Goal: Transaction & Acquisition: Book appointment/travel/reservation

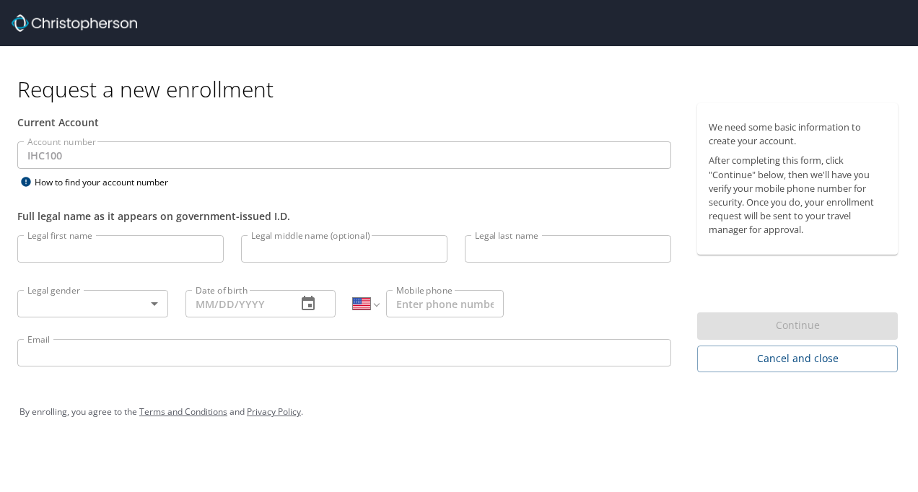
select select "US"
click at [80, 253] on input "Legal first name" at bounding box center [120, 248] width 206 height 27
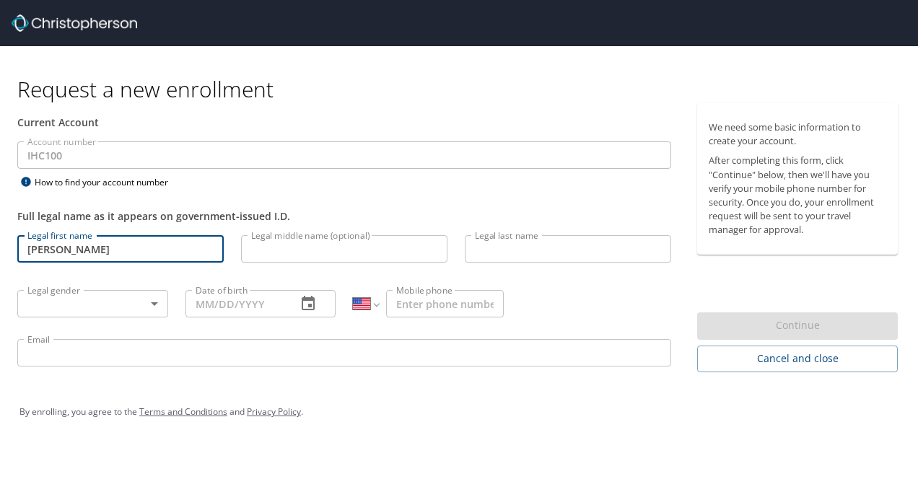
type input "Catherine"
click at [297, 265] on p at bounding box center [344, 265] width 206 height 4
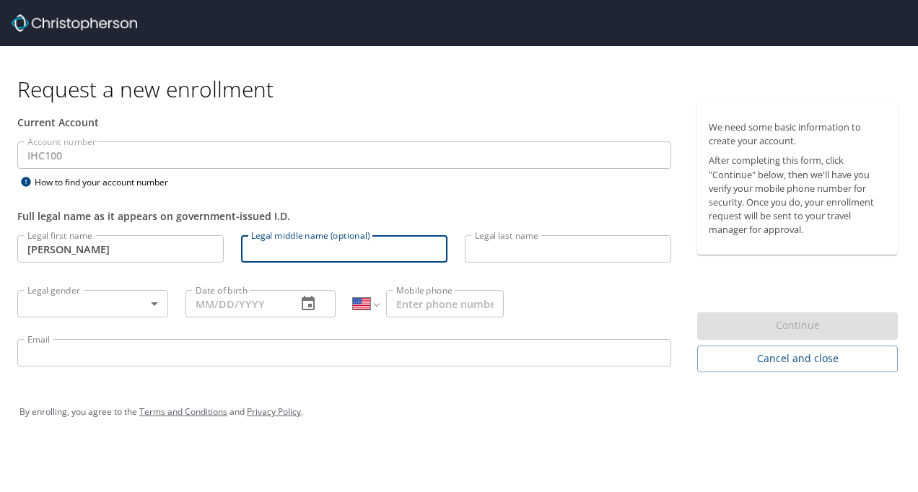
click at [292, 253] on input "Legal middle name (optional)" at bounding box center [344, 248] width 206 height 27
type input "Louise"
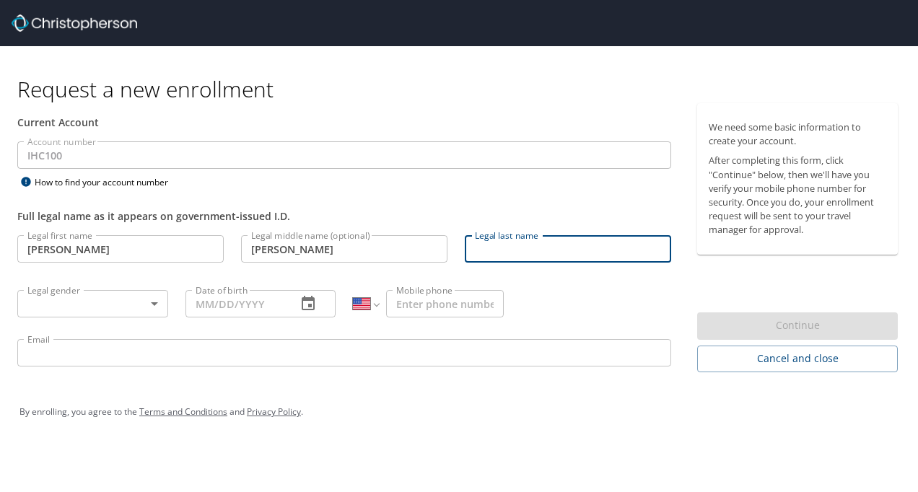
click at [482, 256] on input "Legal last name" at bounding box center [568, 248] width 206 height 27
type input "Collins"
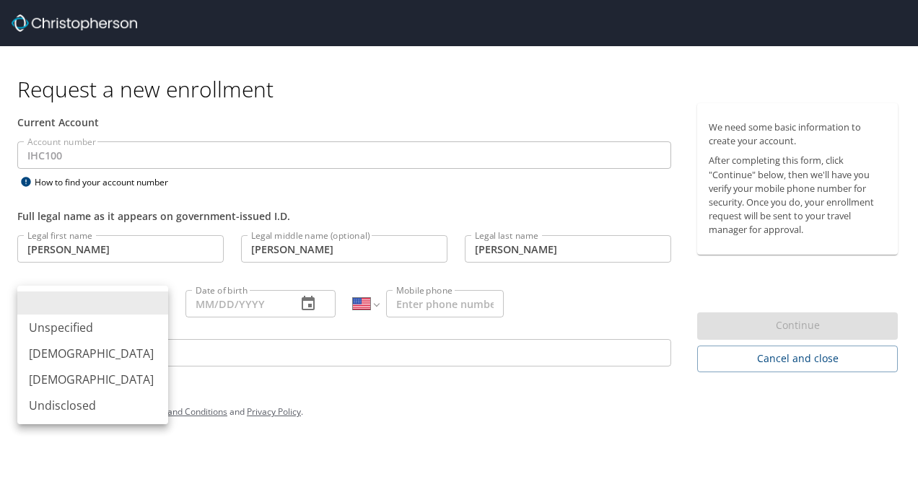
click at [152, 299] on body "Request a new enrollment Current Account Account number IHC100 Account number H…" at bounding box center [459, 246] width 918 height 492
click at [71, 383] on li "Female" at bounding box center [92, 380] width 151 height 26
type input "Female"
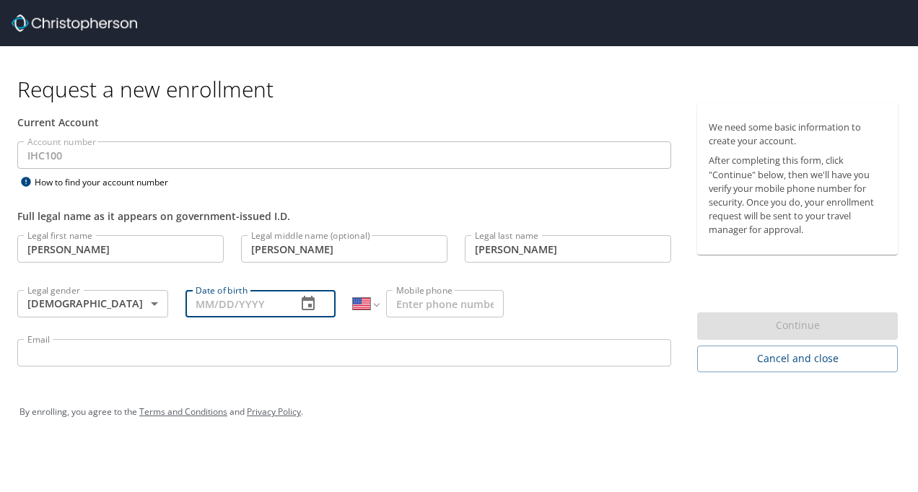
click at [219, 300] on input "Date of birth" at bounding box center [236, 303] width 100 height 27
type input "02/06/1962"
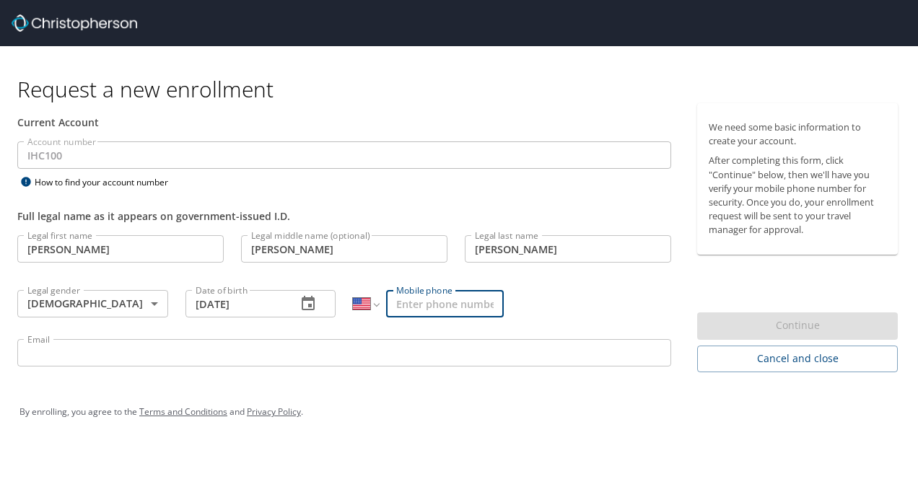
click at [412, 300] on input "Mobile phone" at bounding box center [445, 303] width 118 height 27
type input "(435) 215-3066"
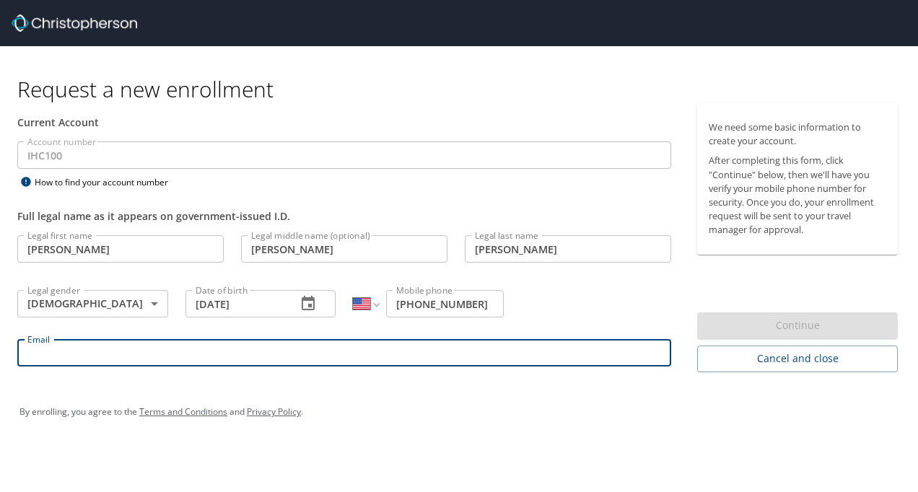
click at [132, 360] on input "Email" at bounding box center [344, 352] width 654 height 27
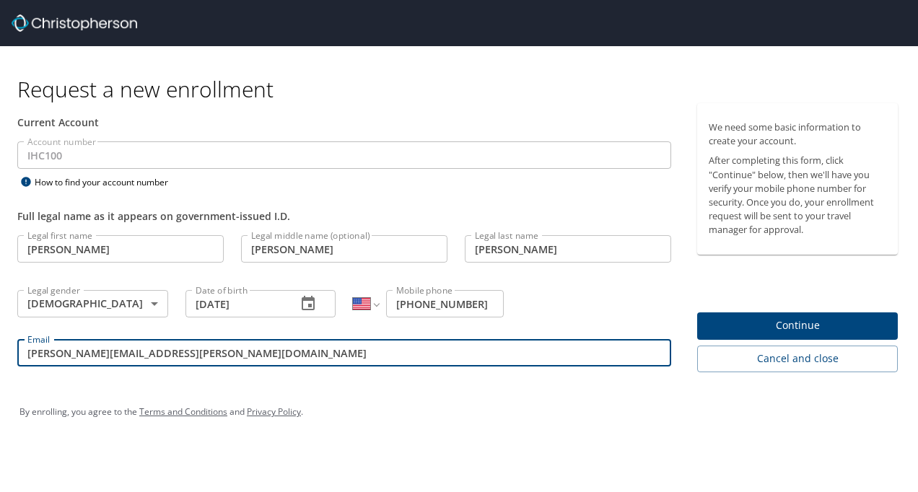
type input "Catherine.Collins@imail.org"
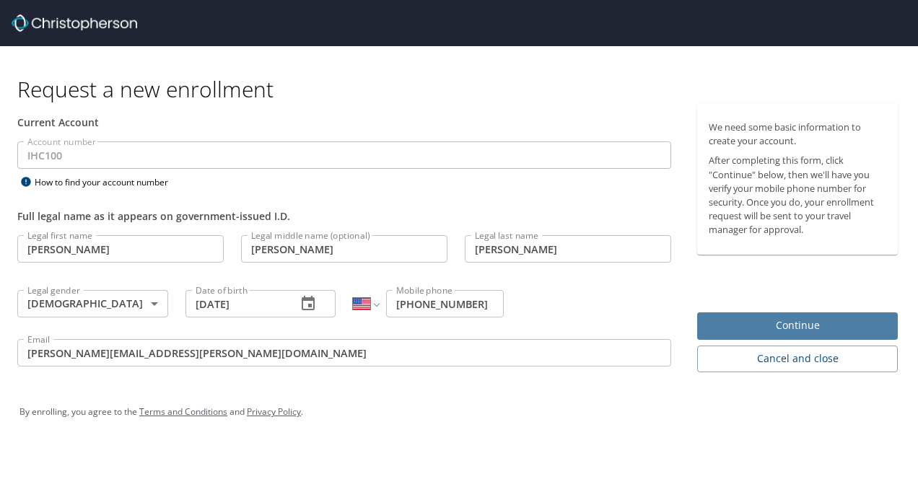
click at [793, 325] on span "Continue" at bounding box center [798, 326] width 178 height 18
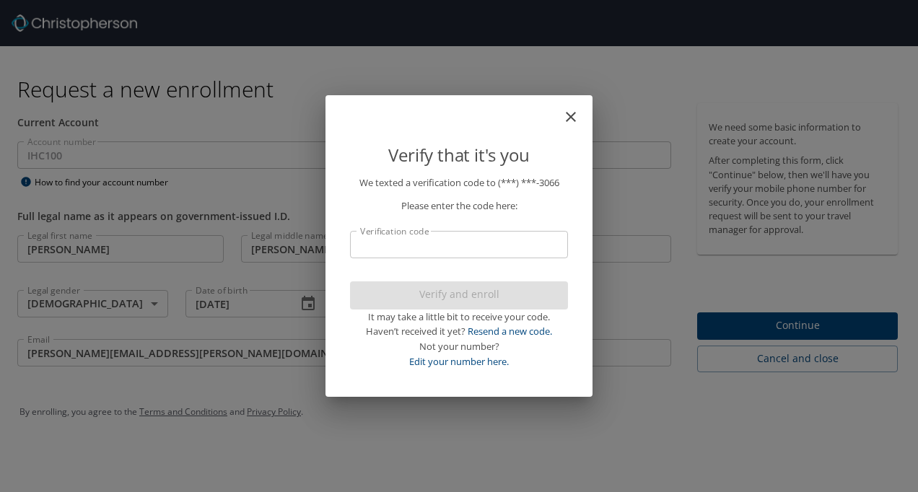
click at [393, 247] on input "Verification code" at bounding box center [459, 244] width 218 height 27
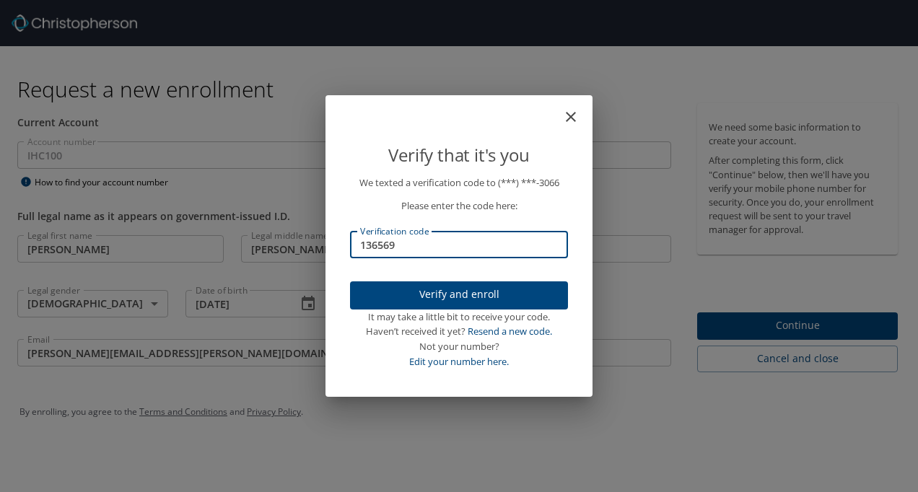
type input "136569"
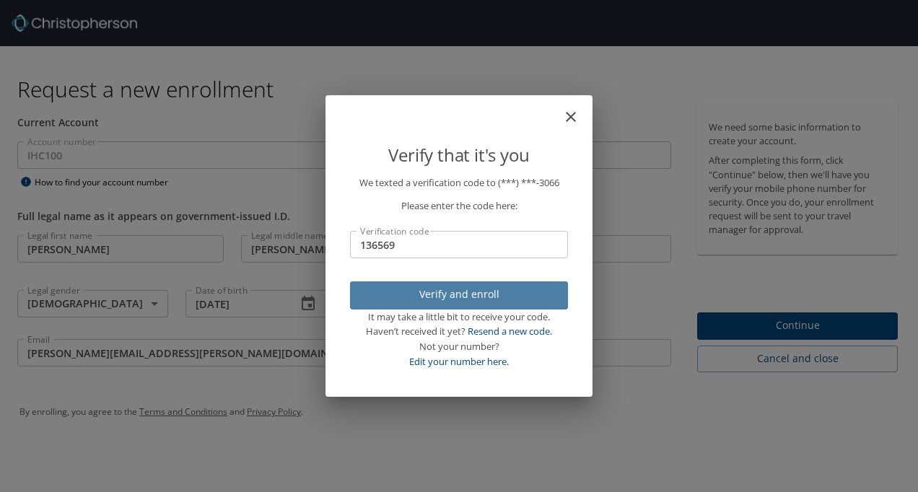
click at [453, 293] on span "Verify and enroll" at bounding box center [459, 295] width 195 height 18
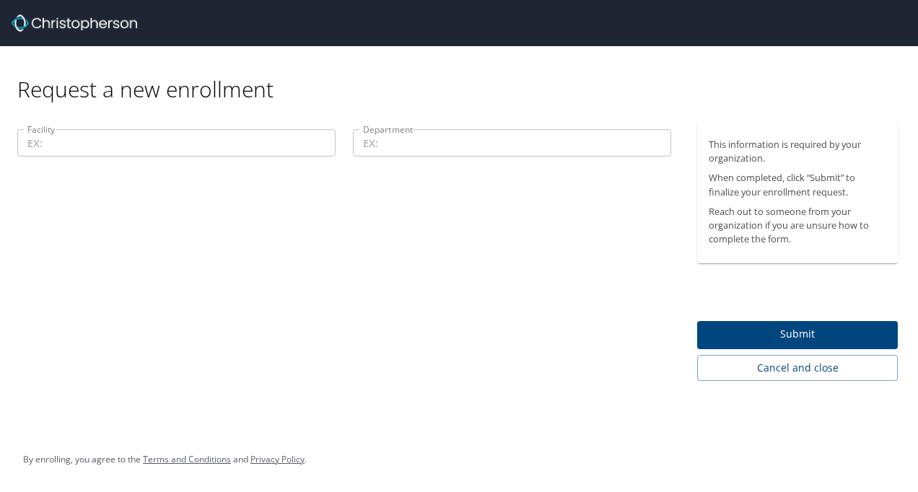
click at [97, 140] on input "Facility" at bounding box center [176, 142] width 318 height 27
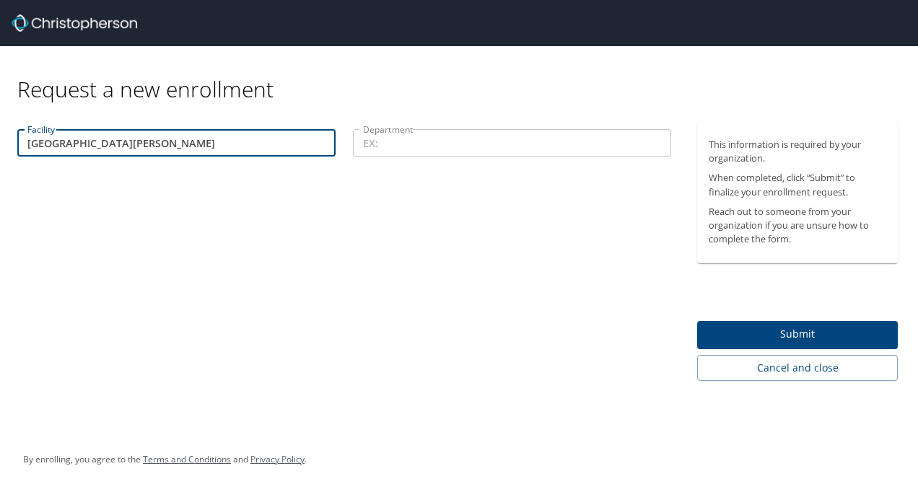
type input "St. George Regional Hospital"
click at [373, 131] on input "Department" at bounding box center [512, 142] width 318 height 27
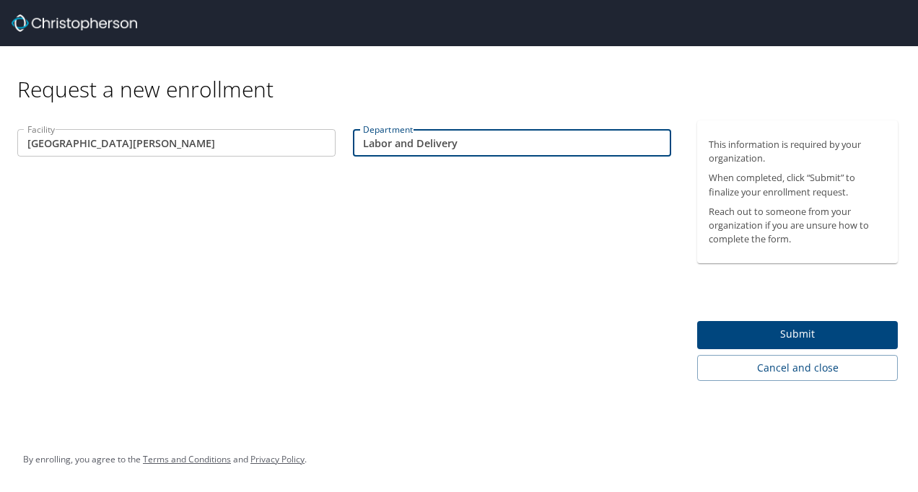
type input "Labor and Delivery"
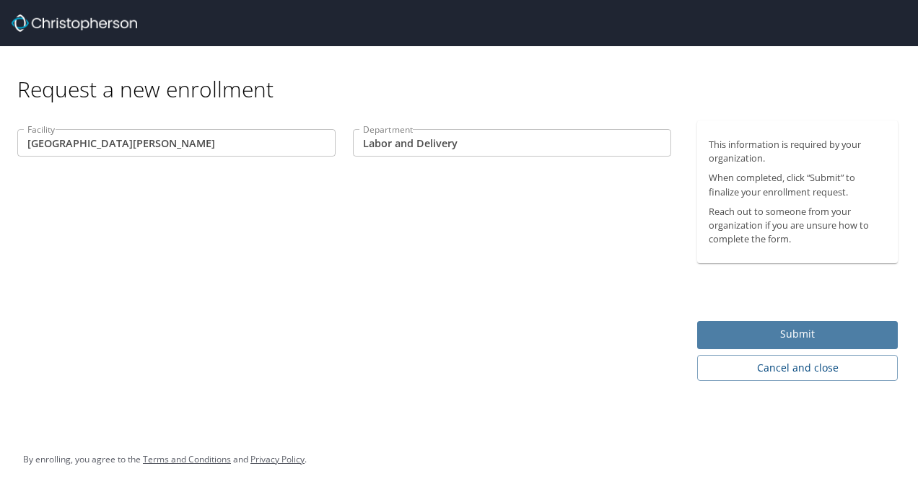
click at [809, 331] on span "Submit" at bounding box center [798, 335] width 178 height 18
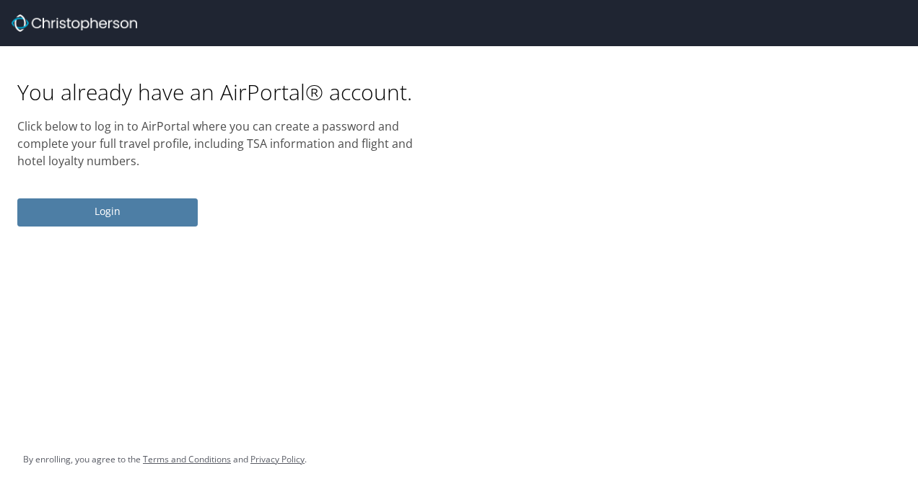
click at [130, 212] on span "Login" at bounding box center [107, 212] width 157 height 18
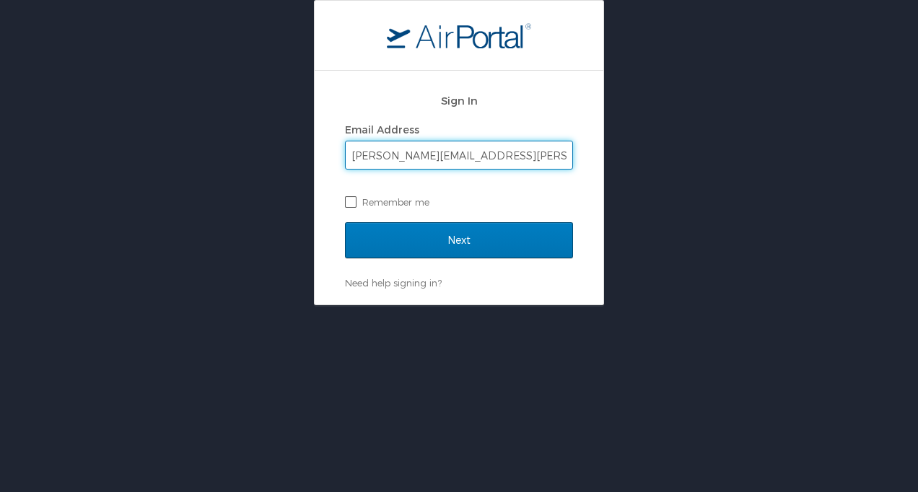
type input "Catherine.Collins@imail.org"
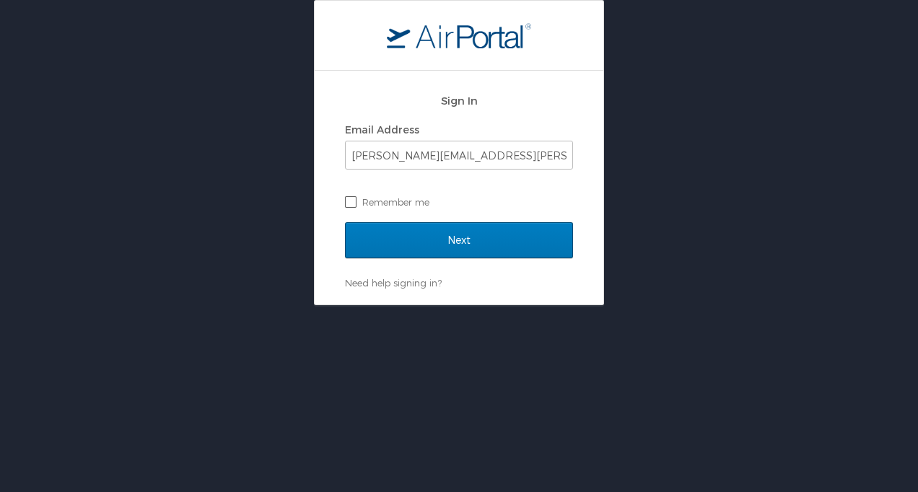
click at [348, 201] on label "Remember me" at bounding box center [459, 202] width 228 height 22
click at [348, 201] on input "Remember me" at bounding box center [349, 200] width 9 height 9
checkbox input "true"
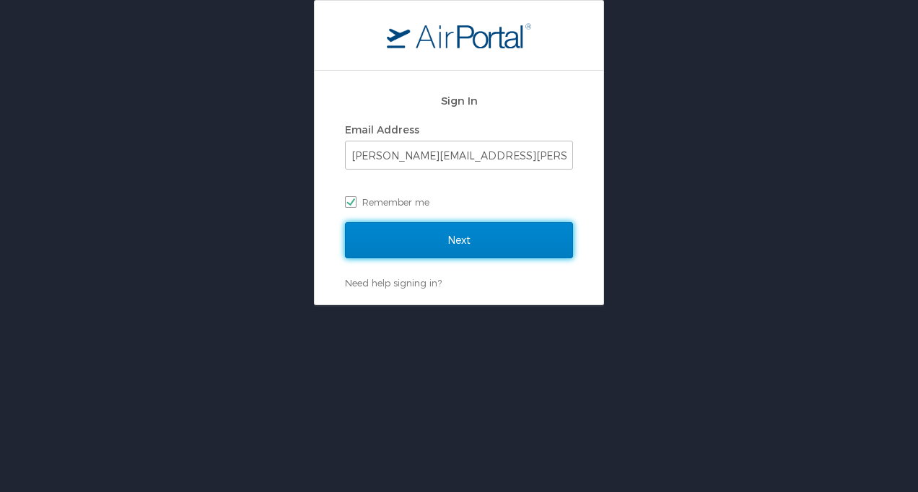
click at [478, 243] on input "Next" at bounding box center [459, 240] width 228 height 36
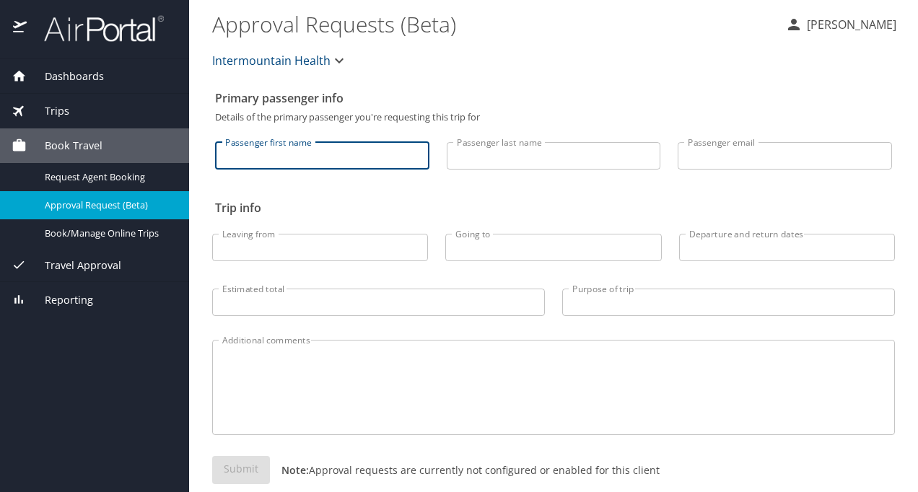
click at [307, 157] on input "Passenger first name" at bounding box center [322, 155] width 214 height 27
type input "[PERSON_NAME]"
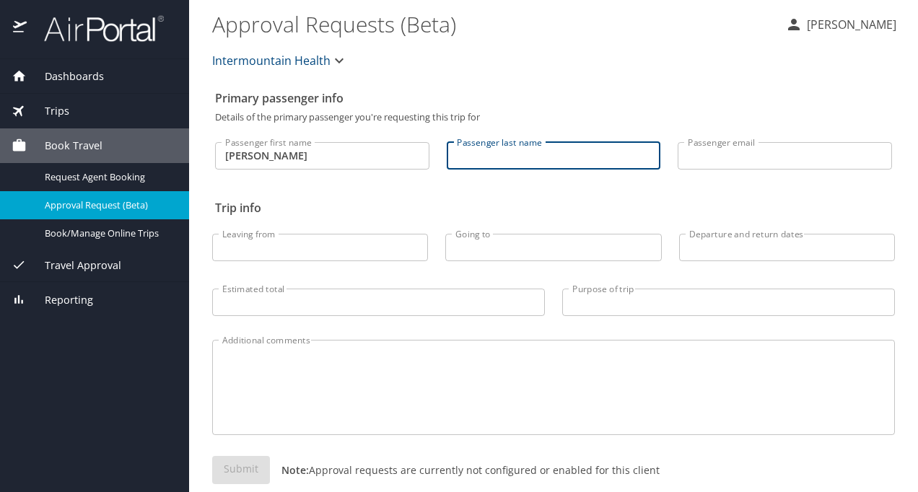
click at [468, 163] on input "Passenger last name" at bounding box center [554, 155] width 214 height 27
type input "Collins"
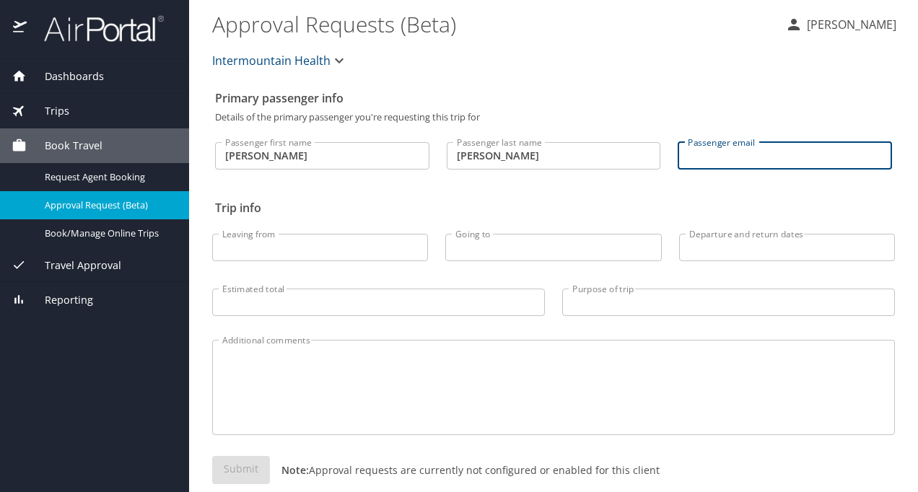
click at [679, 163] on input "Passenger email" at bounding box center [785, 155] width 214 height 27
type input "Catherine.Collins@imail.org"
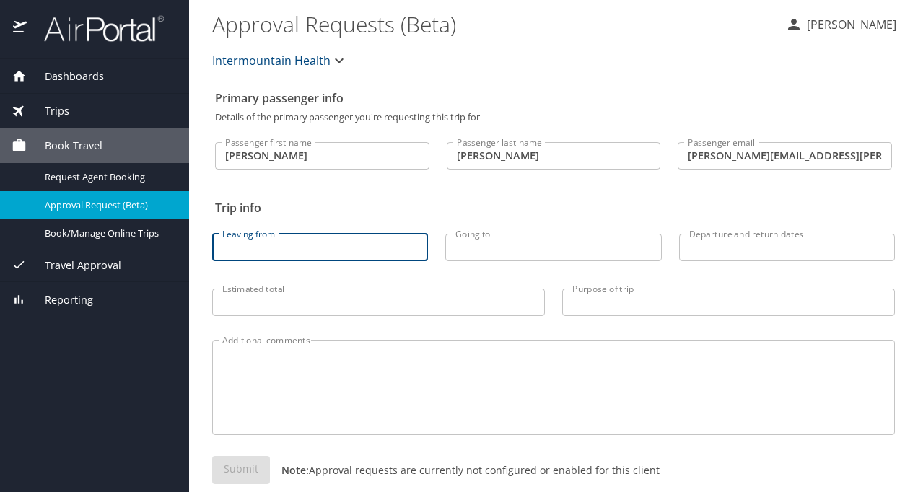
click at [321, 253] on input "Leaving from" at bounding box center [320, 247] width 216 height 27
type input "St. George, Utah"
click at [471, 250] on input "Going to" at bounding box center [553, 247] width 216 height 27
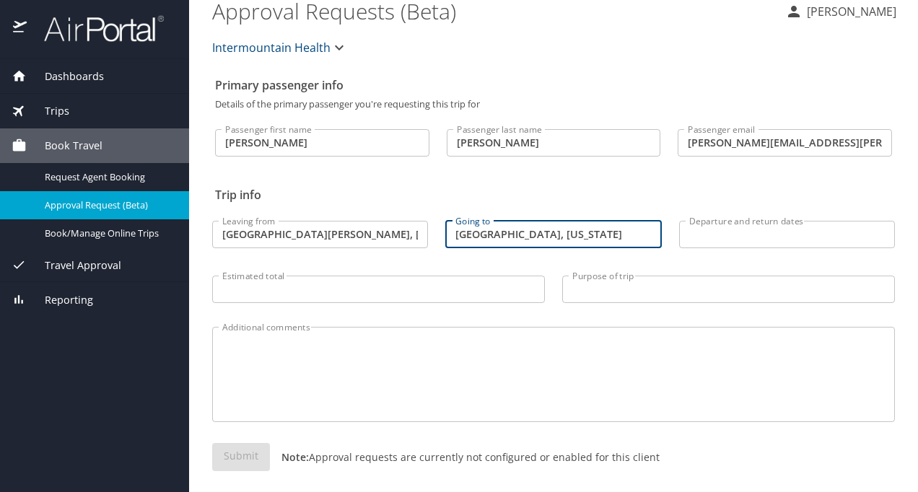
scroll to position [23, 0]
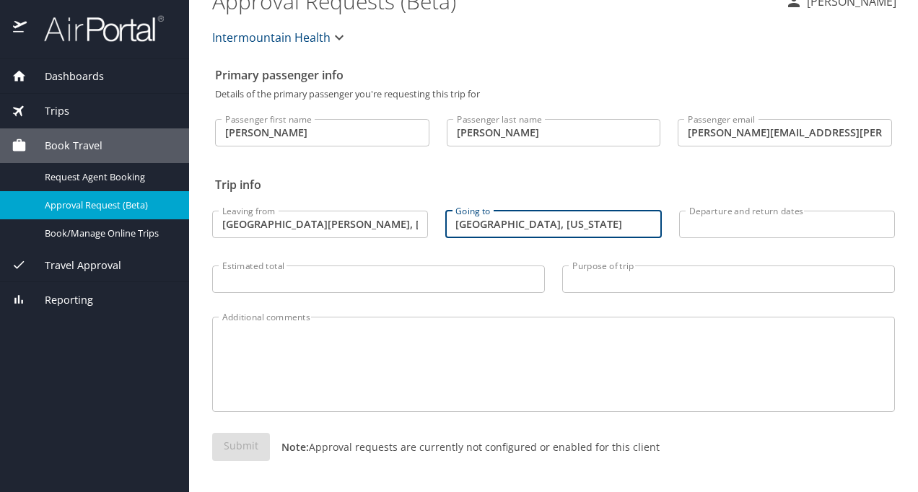
type input "Denver, Colorado"
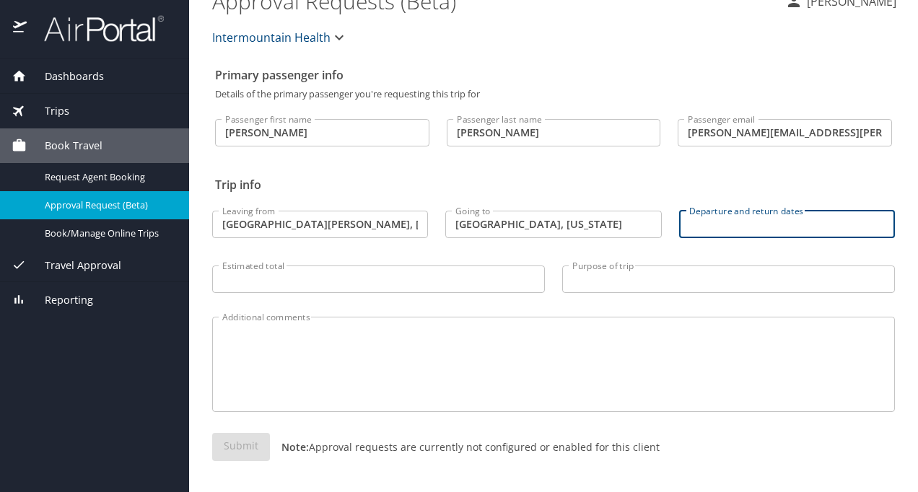
click at [741, 222] on input "Departure and return dates" at bounding box center [787, 224] width 216 height 27
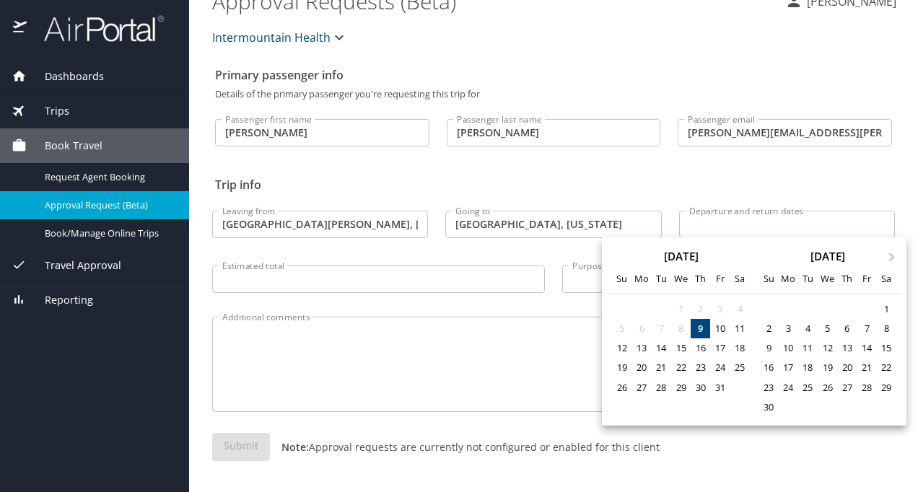
click at [664, 184] on div at bounding box center [459, 246] width 918 height 492
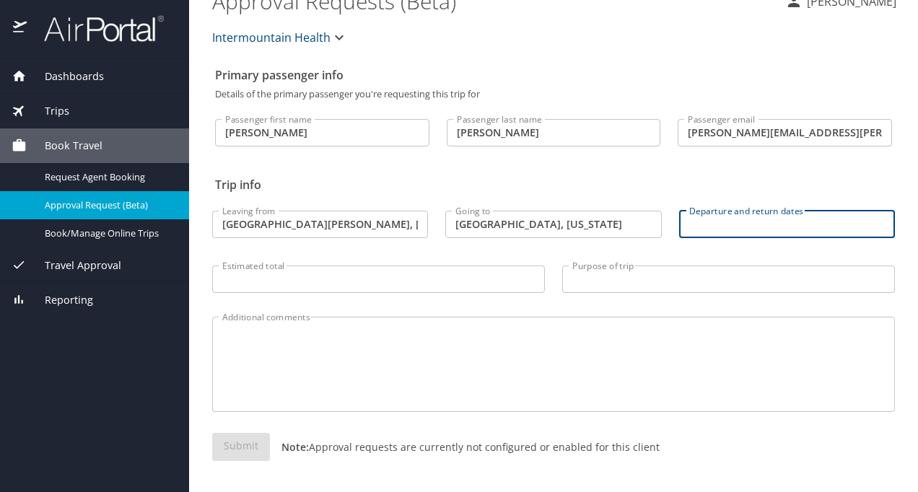
click at [342, 37] on icon "button" at bounding box center [339, 37] width 17 height 17
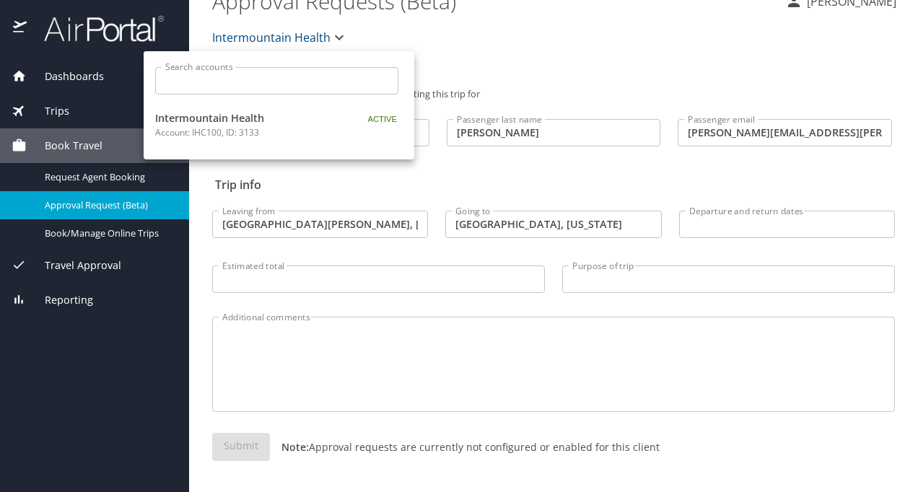
click at [472, 39] on div at bounding box center [459, 246] width 918 height 492
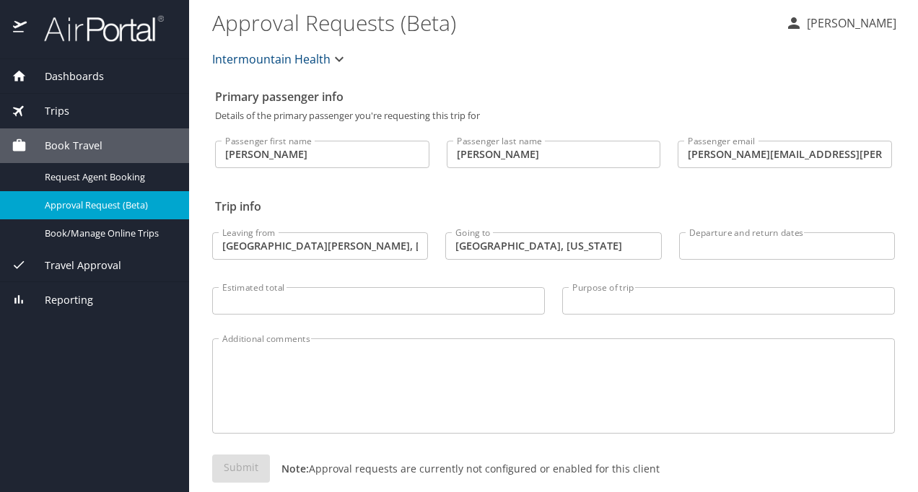
scroll to position [0, 0]
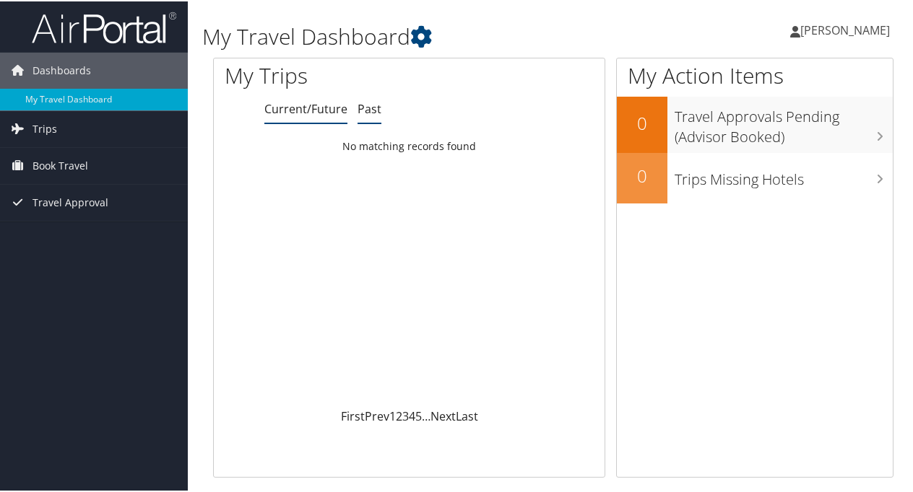
click at [371, 109] on link "Past" at bounding box center [369, 108] width 24 height 16
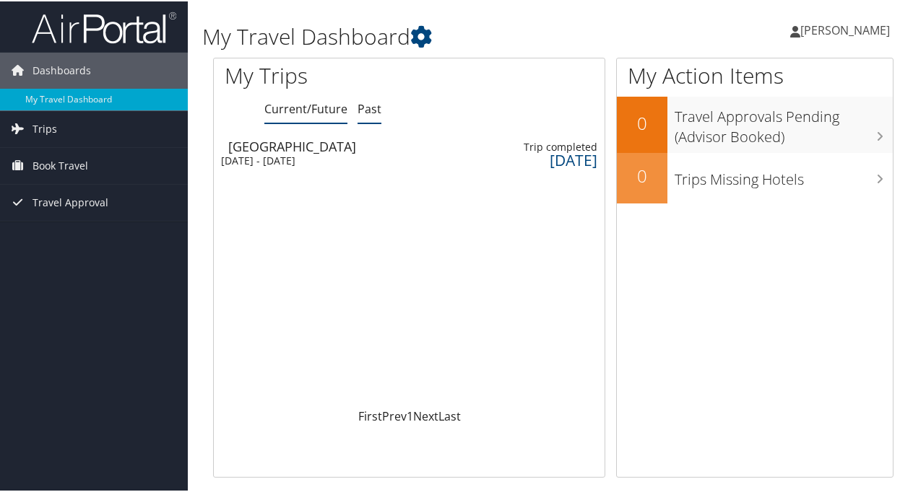
click at [310, 108] on link "Current/Future" at bounding box center [305, 108] width 83 height 16
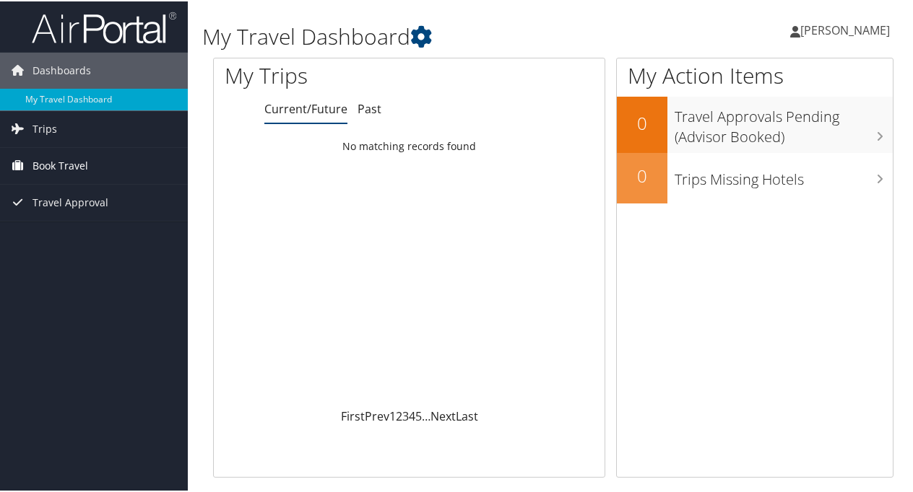
click at [66, 163] on span "Book Travel" at bounding box center [60, 165] width 56 height 36
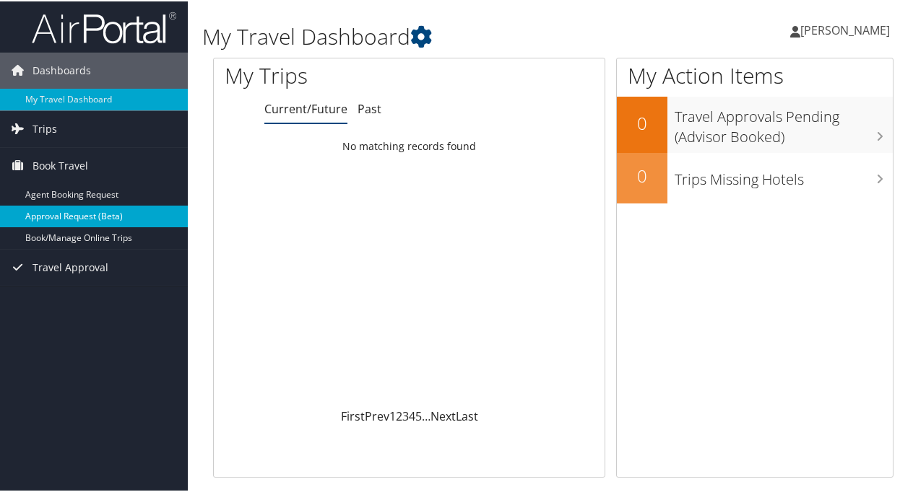
click at [88, 211] on link "Approval Request (Beta)" at bounding box center [94, 215] width 188 height 22
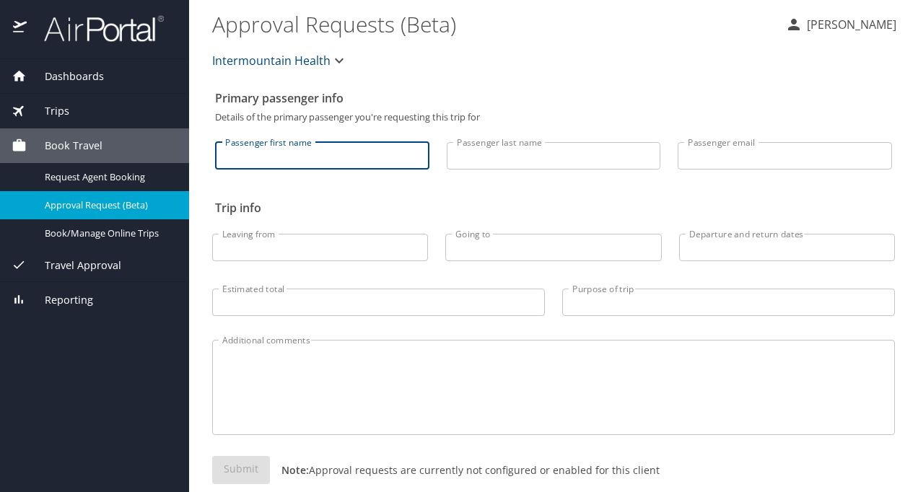
click at [224, 156] on input "Passenger first name" at bounding box center [322, 155] width 214 height 27
type input "Catherine"
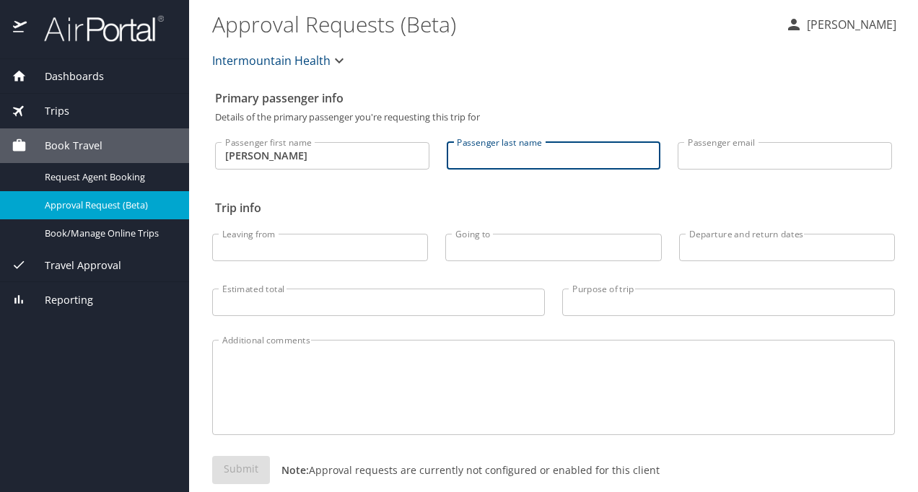
click at [488, 144] on input "Passenger last name" at bounding box center [554, 155] width 214 height 27
type input "Collins"
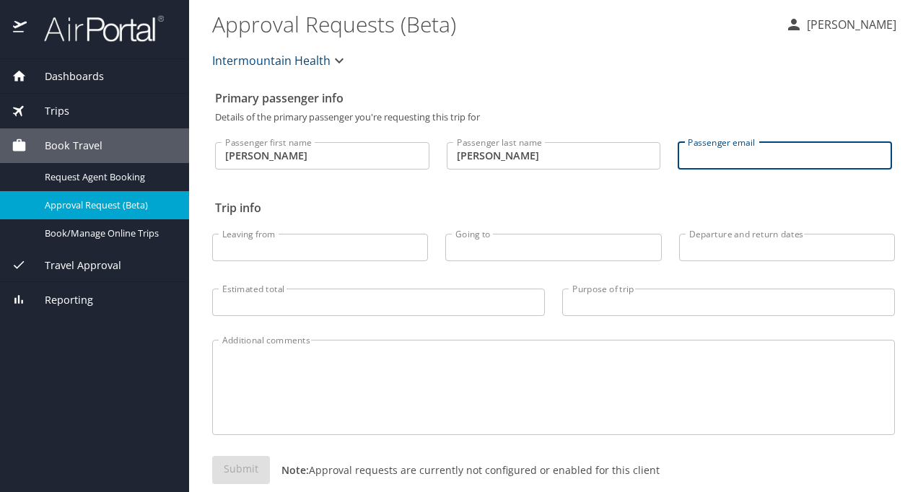
click at [691, 166] on input "Passenger email" at bounding box center [785, 155] width 214 height 27
type input "Catherine.Collins@imail.org"
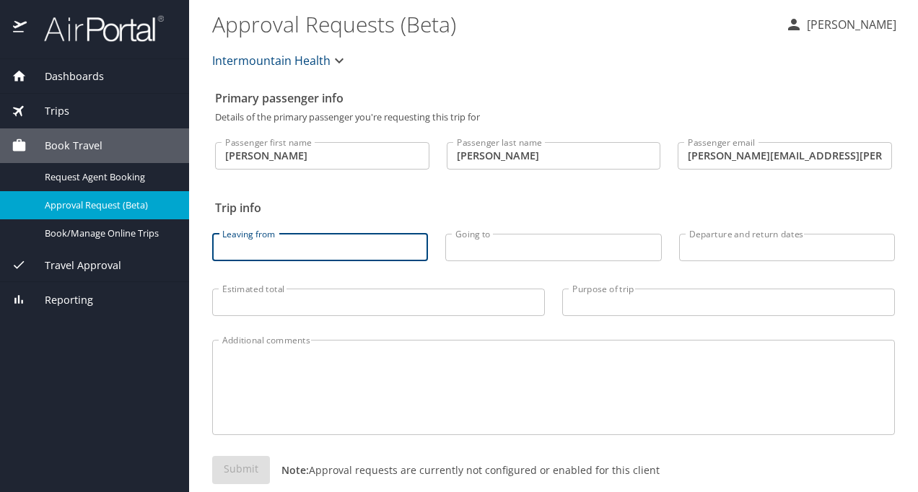
click at [263, 250] on input "Leaving from" at bounding box center [320, 247] width 216 height 27
type input "St. George Utah"
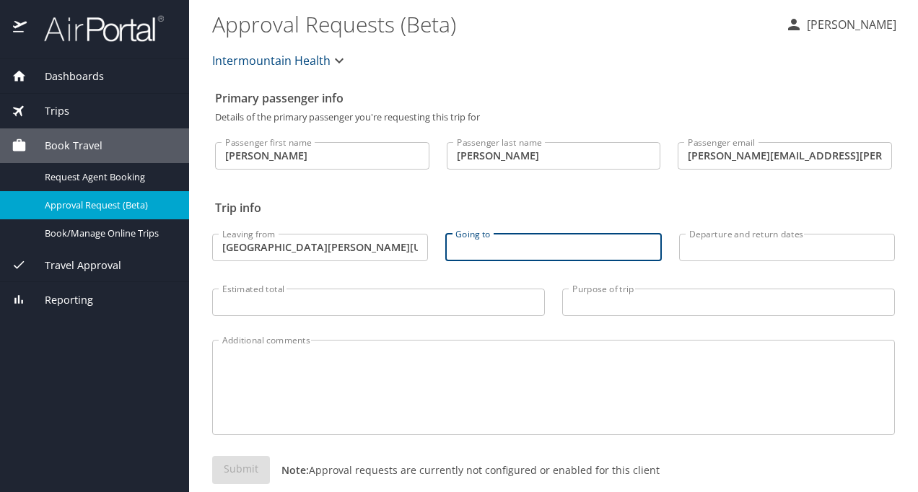
click at [468, 250] on input "Going to" at bounding box center [553, 247] width 216 height 27
type input "Denver Colorado"
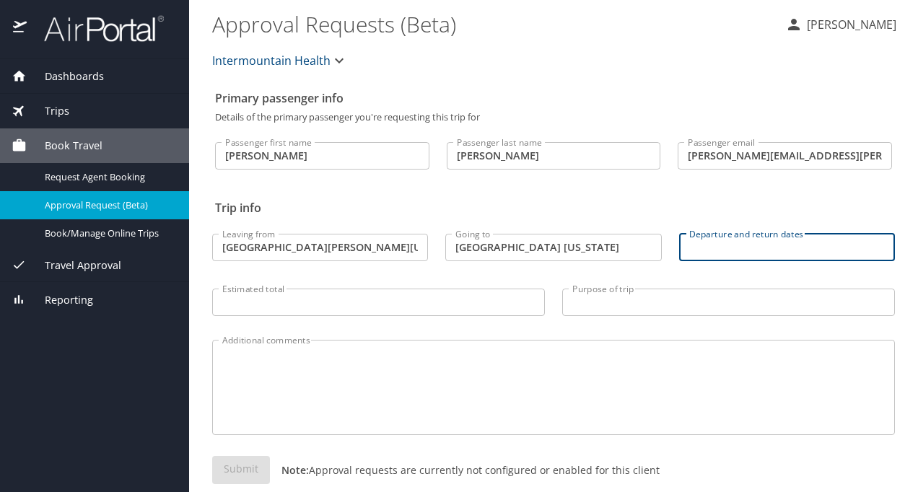
click at [679, 251] on input "Departure and return dates" at bounding box center [787, 247] width 216 height 27
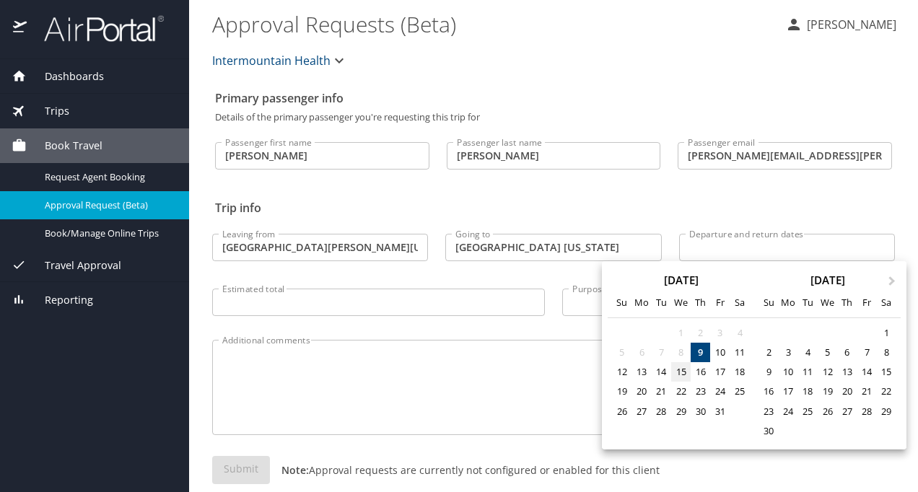
click at [677, 372] on div "15" at bounding box center [680, 371] width 19 height 19
drag, startPoint x: 702, startPoint y: 373, endPoint x: 662, endPoint y: 195, distance: 182.0
click at [662, 195] on div at bounding box center [459, 246] width 918 height 492
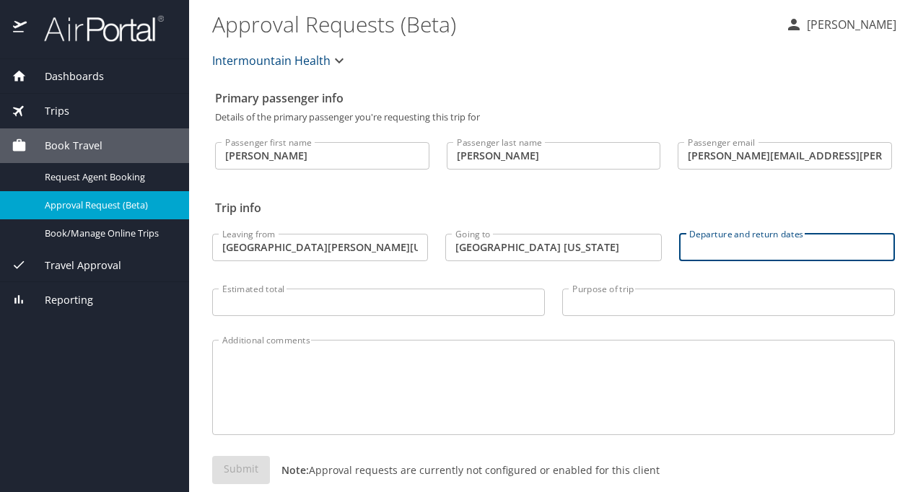
click at [689, 246] on input "Departure and return dates" at bounding box center [787, 247] width 216 height 27
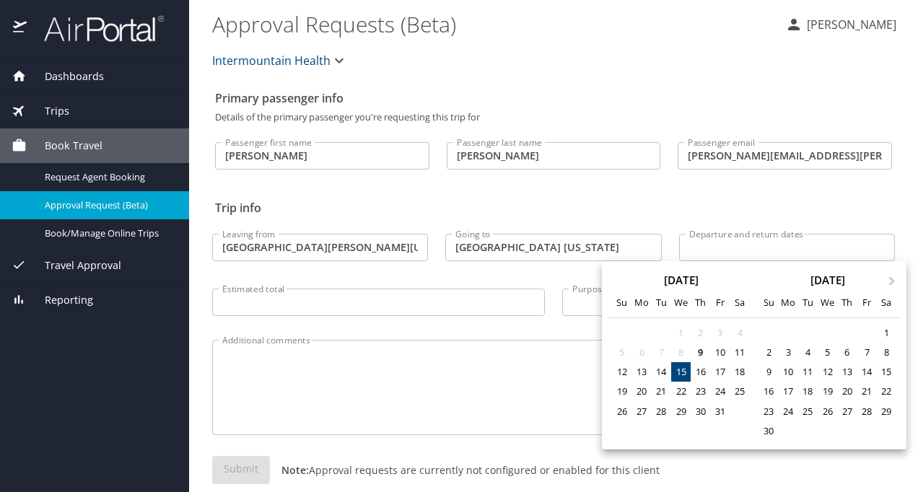
click at [679, 366] on div "15" at bounding box center [680, 371] width 19 height 19
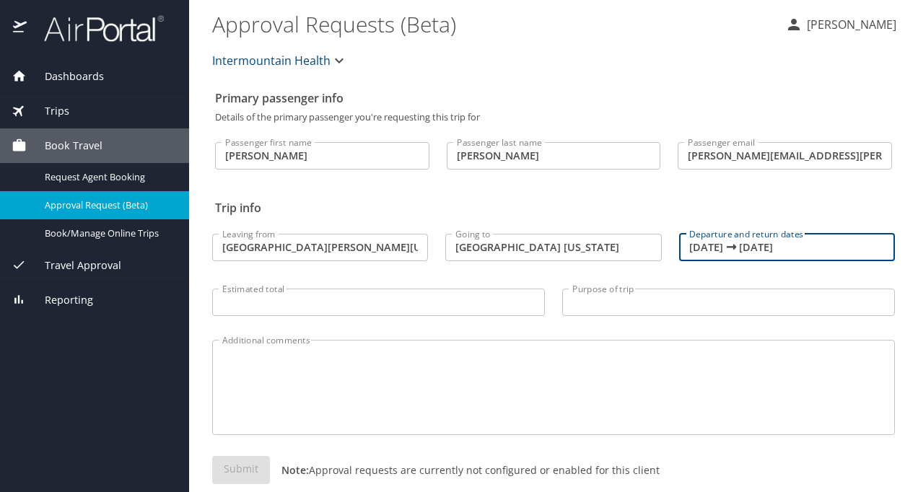
click at [778, 253] on input "10/15/2025 🠦 10/15/2025" at bounding box center [787, 247] width 216 height 27
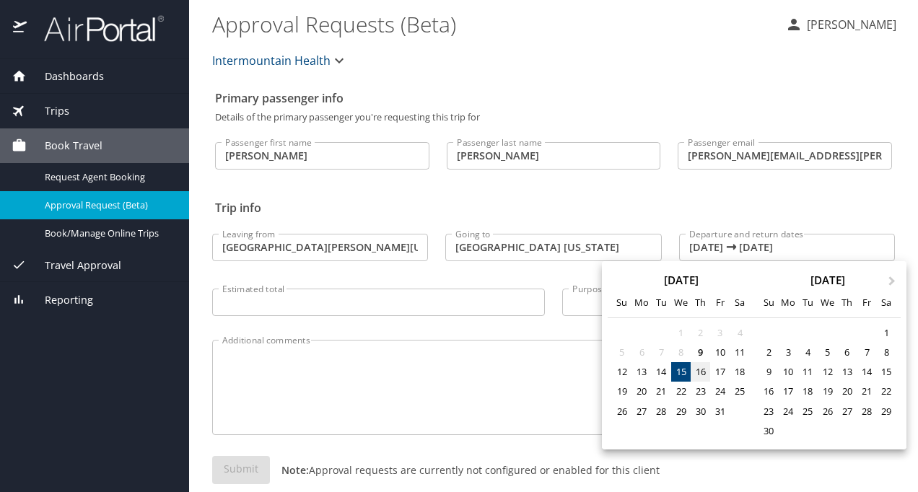
click at [703, 366] on div "16" at bounding box center [700, 371] width 19 height 19
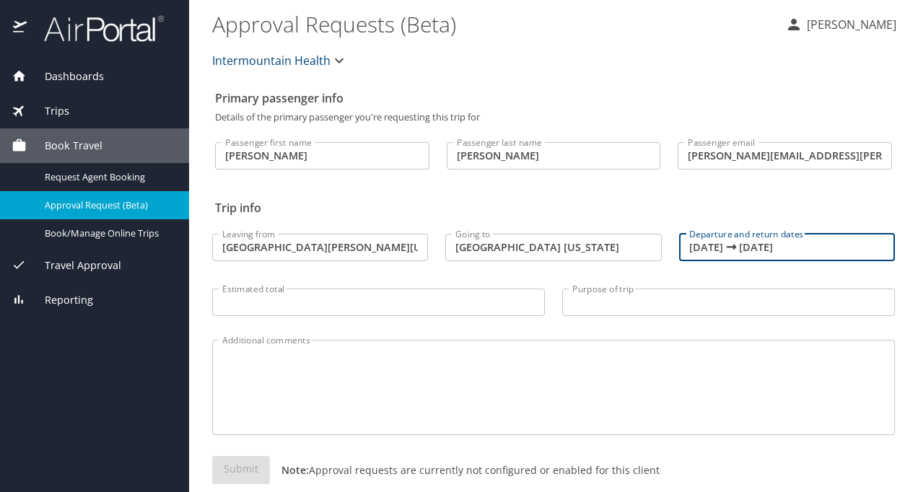
click at [706, 247] on input "10/16/2025 🠦 10/16/2025" at bounding box center [787, 247] width 216 height 27
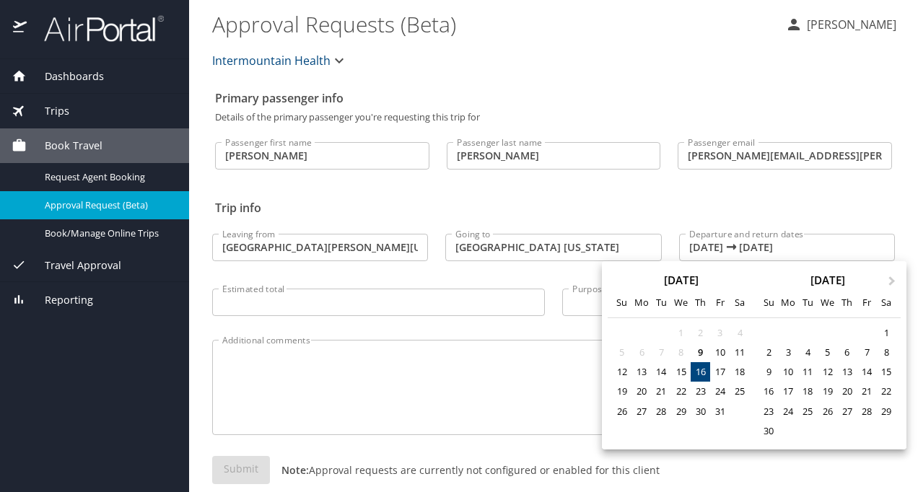
click at [710, 248] on div at bounding box center [459, 246] width 918 height 492
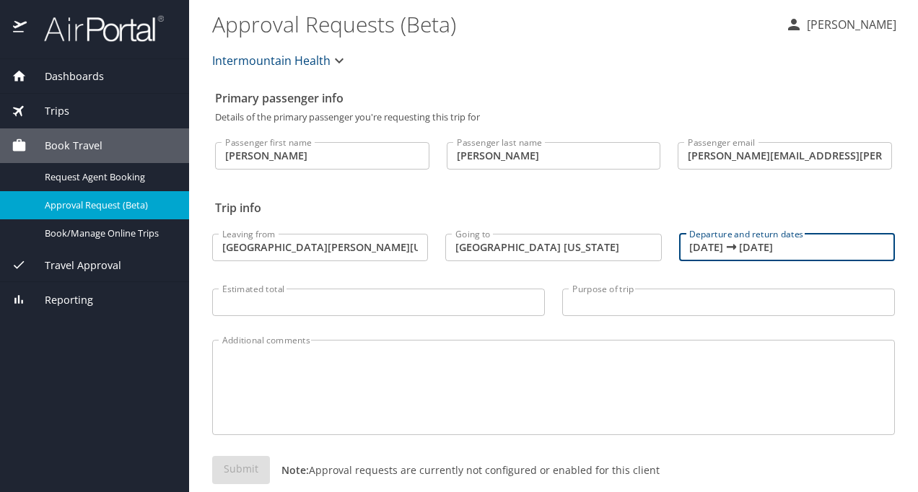
click at [710, 248] on input "10/16/2025 🠦 10/16/2025" at bounding box center [787, 247] width 216 height 27
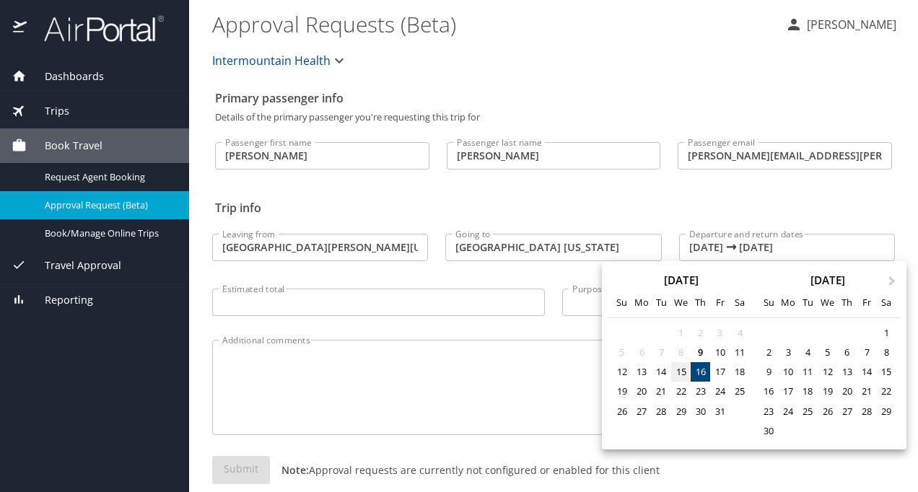
click at [687, 372] on div "15" at bounding box center [680, 371] width 19 height 19
click at [700, 373] on div "16" at bounding box center [700, 371] width 19 height 19
type input "10/15/2025 🠦 10/16/2025"
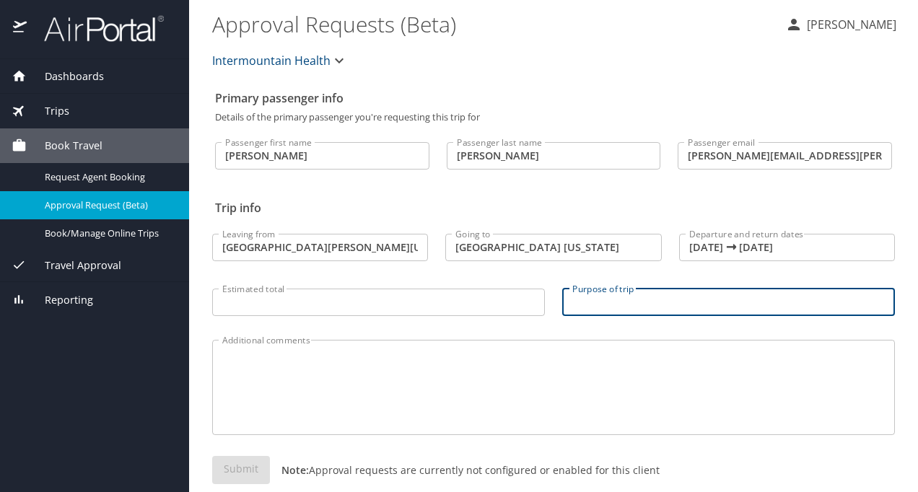
click at [599, 306] on input "Purpose of trip" at bounding box center [728, 302] width 333 height 27
type input "L"
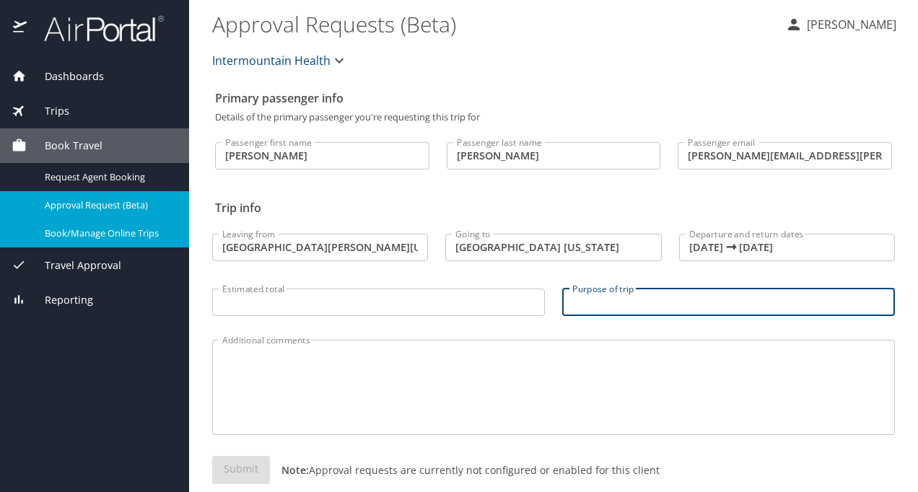
click at [117, 225] on div "Book/Manage Online Trips" at bounding box center [95, 233] width 166 height 17
